Goal: Register for event/course

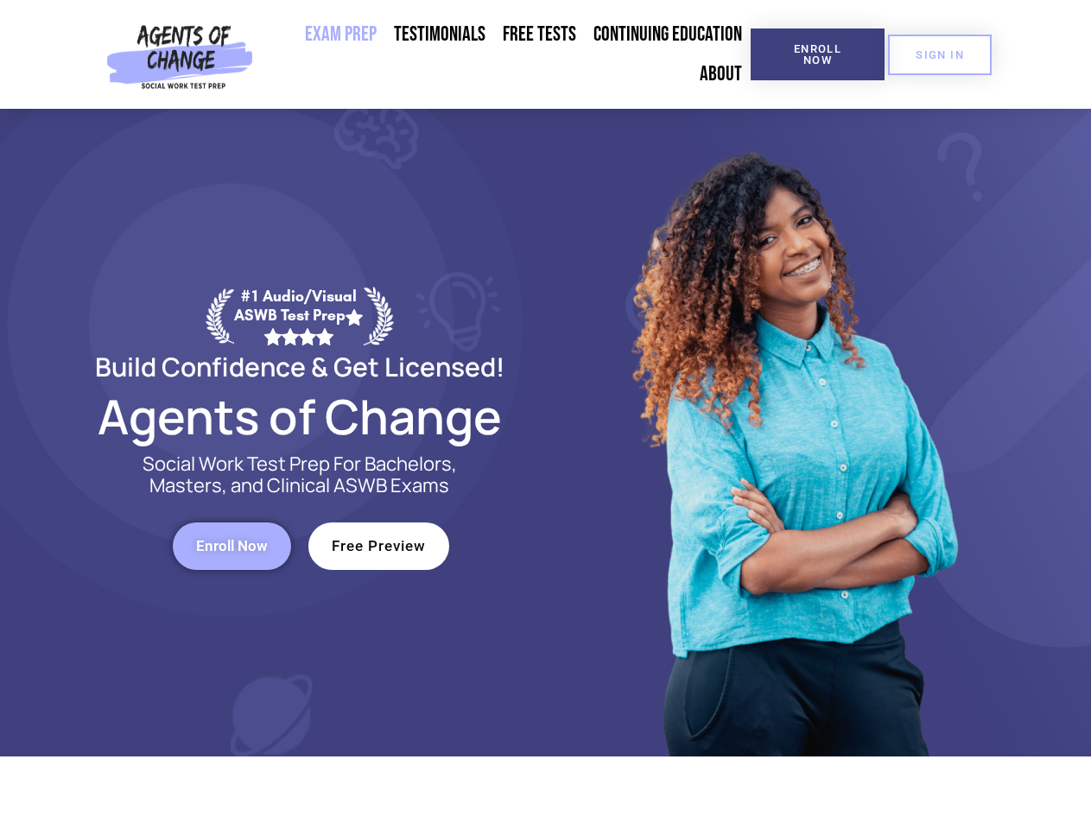
click at [546, 415] on div at bounding box center [792, 433] width 492 height 648
click at [817, 54] on span "Enroll Now" at bounding box center [817, 54] width 79 height 22
click at [940, 54] on span "SIGN IN" at bounding box center [940, 54] width 48 height 11
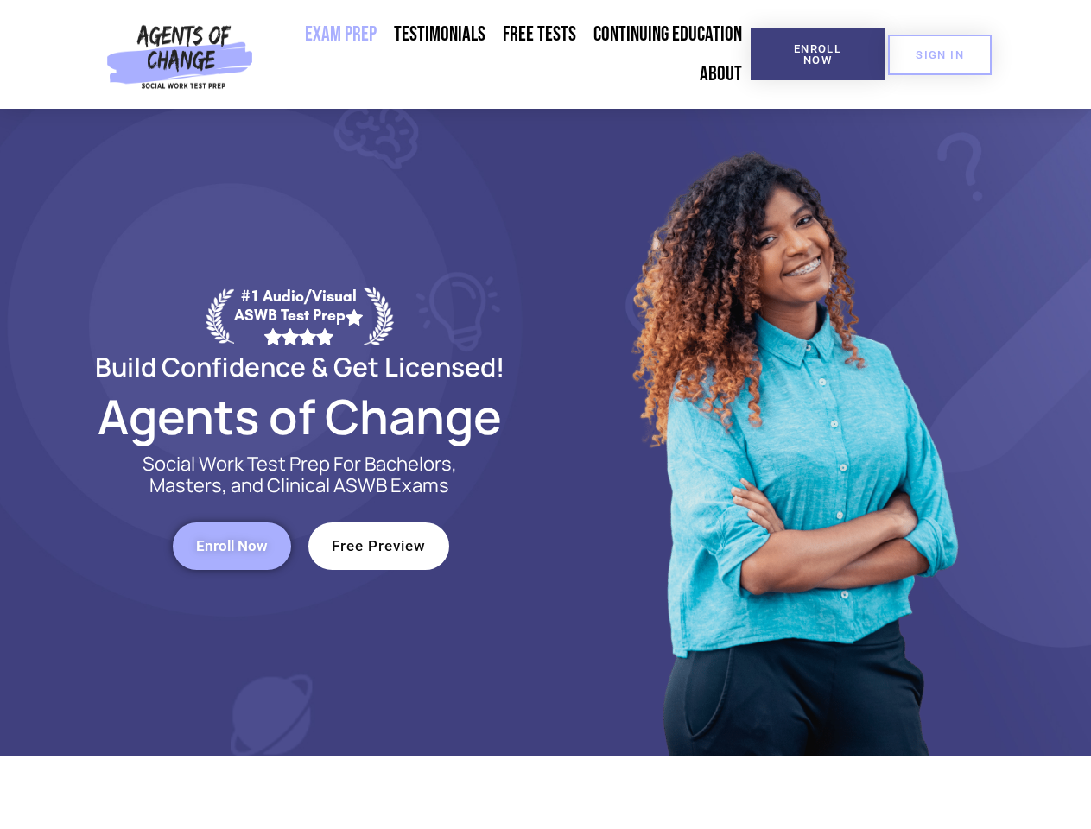
click at [232, 546] on span "Enroll Now" at bounding box center [232, 546] width 72 height 15
click at [378, 546] on span "Free Preview" at bounding box center [379, 546] width 94 height 15
